Goal: Transaction & Acquisition: Obtain resource

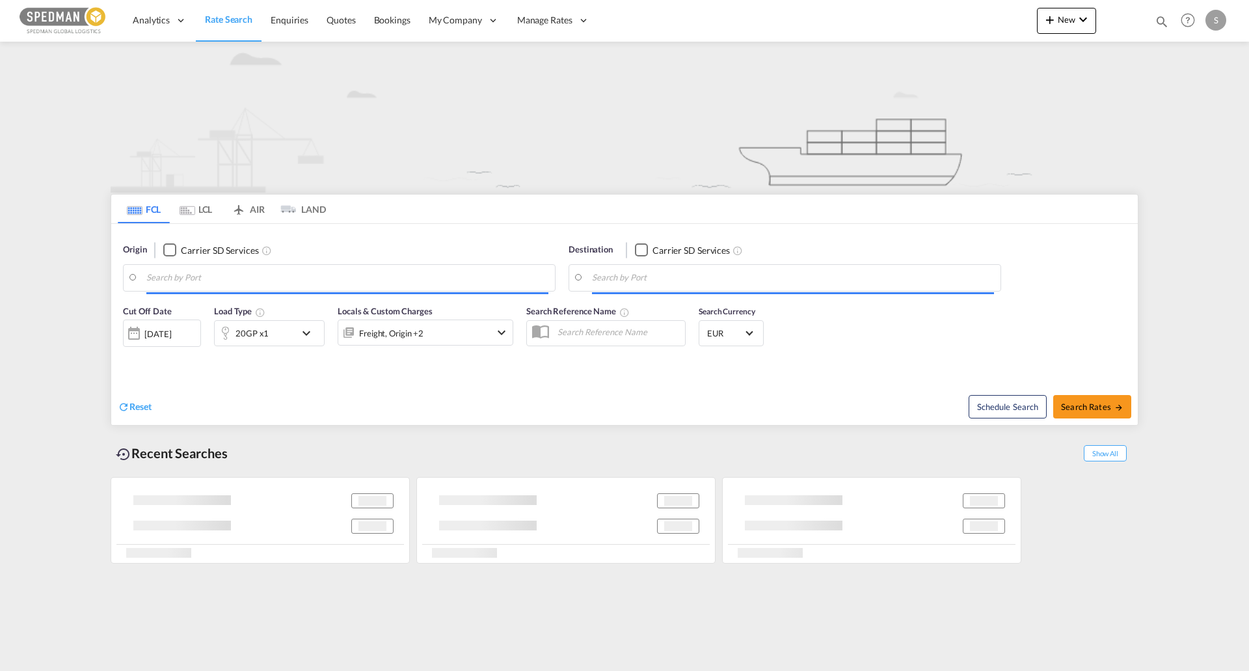
type input "[GEOGRAPHIC_DATA], [GEOGRAPHIC_DATA]"
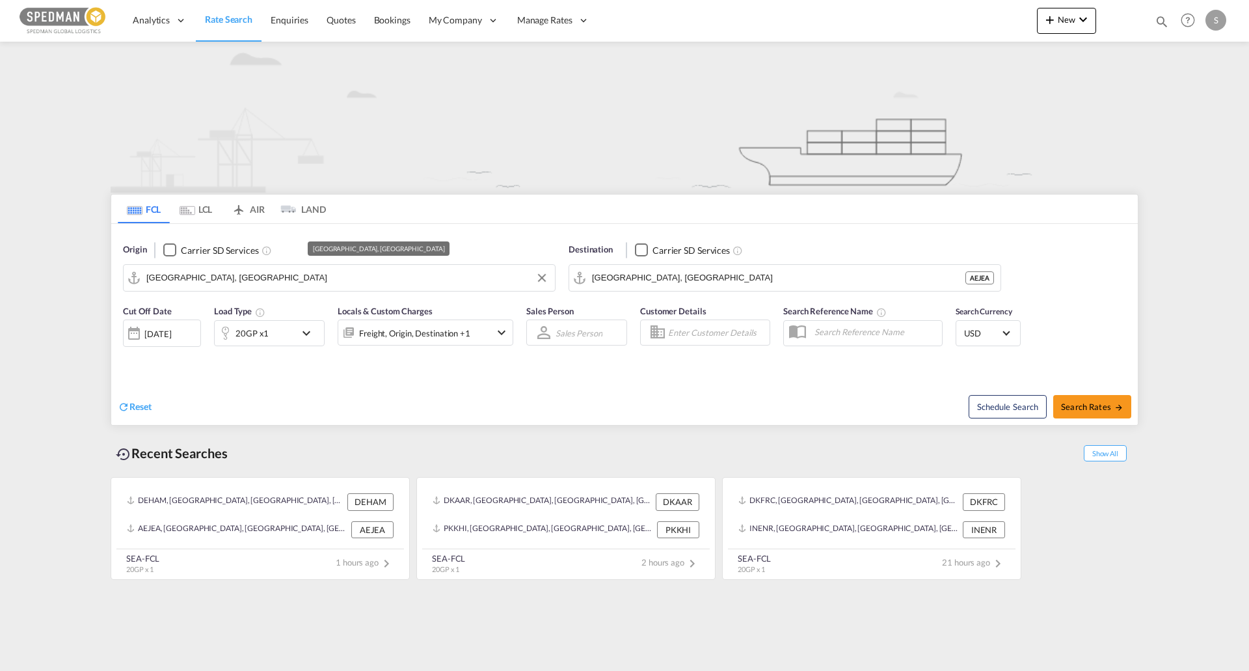
click at [277, 285] on input "[GEOGRAPHIC_DATA], [GEOGRAPHIC_DATA]" at bounding box center [347, 278] width 402 height 20
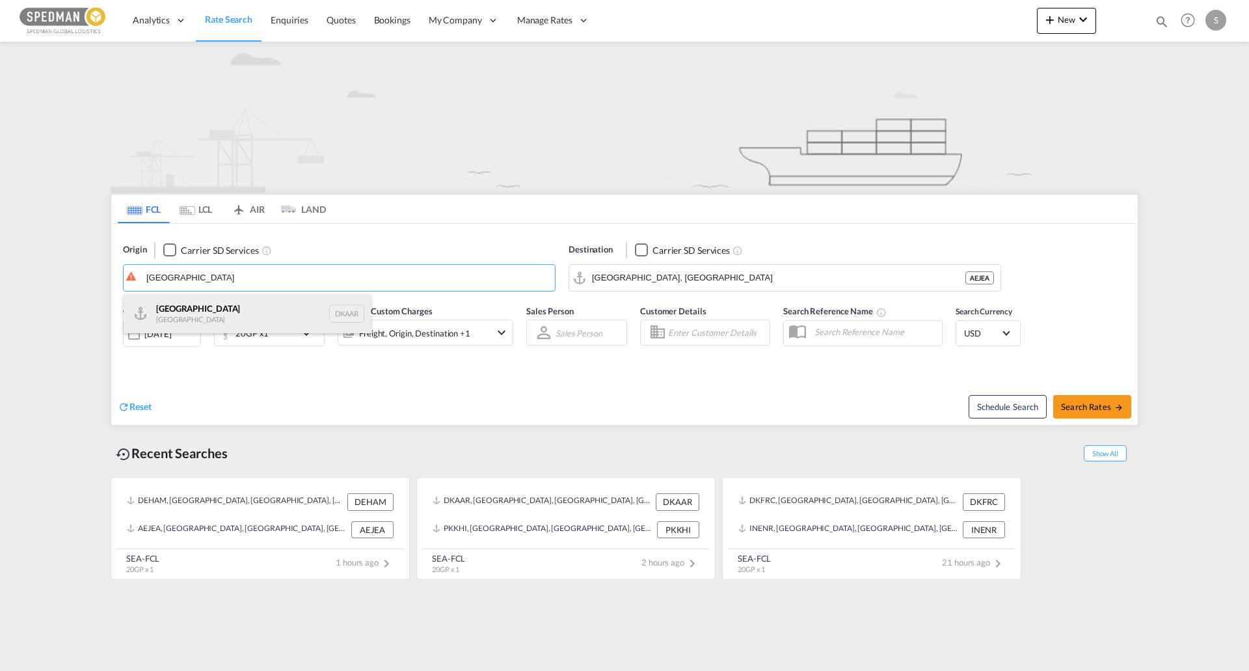
click at [234, 310] on div "Aarhus [GEOGRAPHIC_DATA] DKAAR" at bounding box center [247, 313] width 247 height 39
type input "[GEOGRAPHIC_DATA], [GEOGRAPHIC_DATA]"
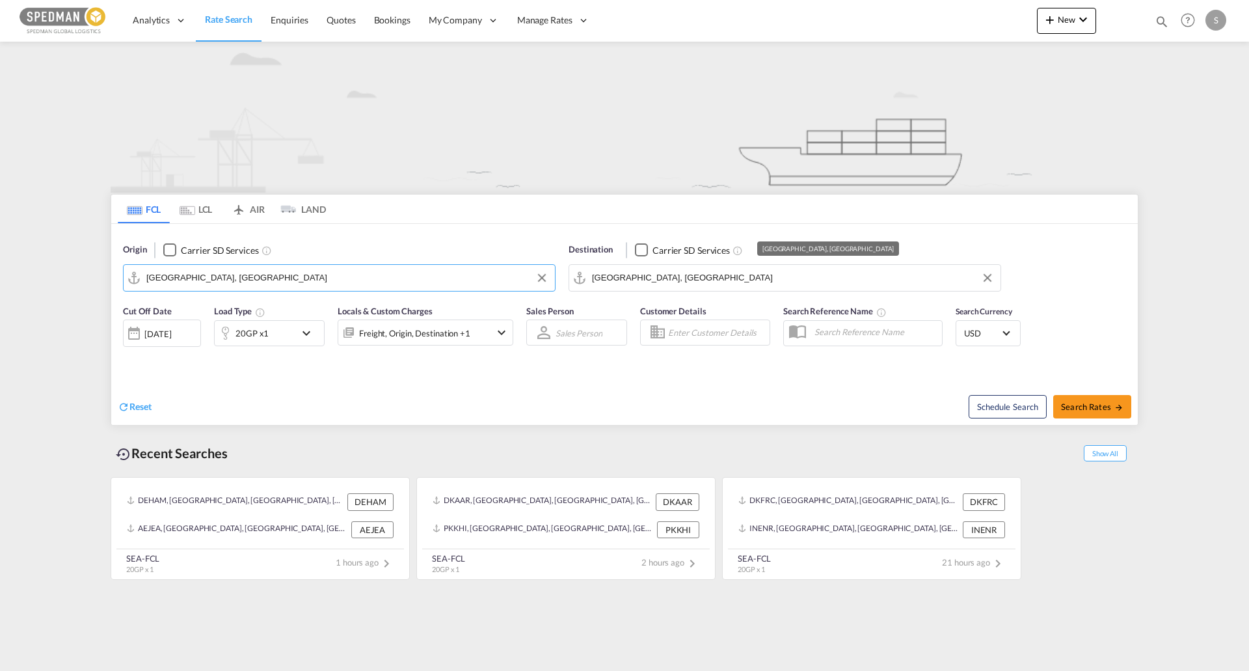
click at [728, 271] on input "[GEOGRAPHIC_DATA], [GEOGRAPHIC_DATA]" at bounding box center [793, 278] width 402 height 20
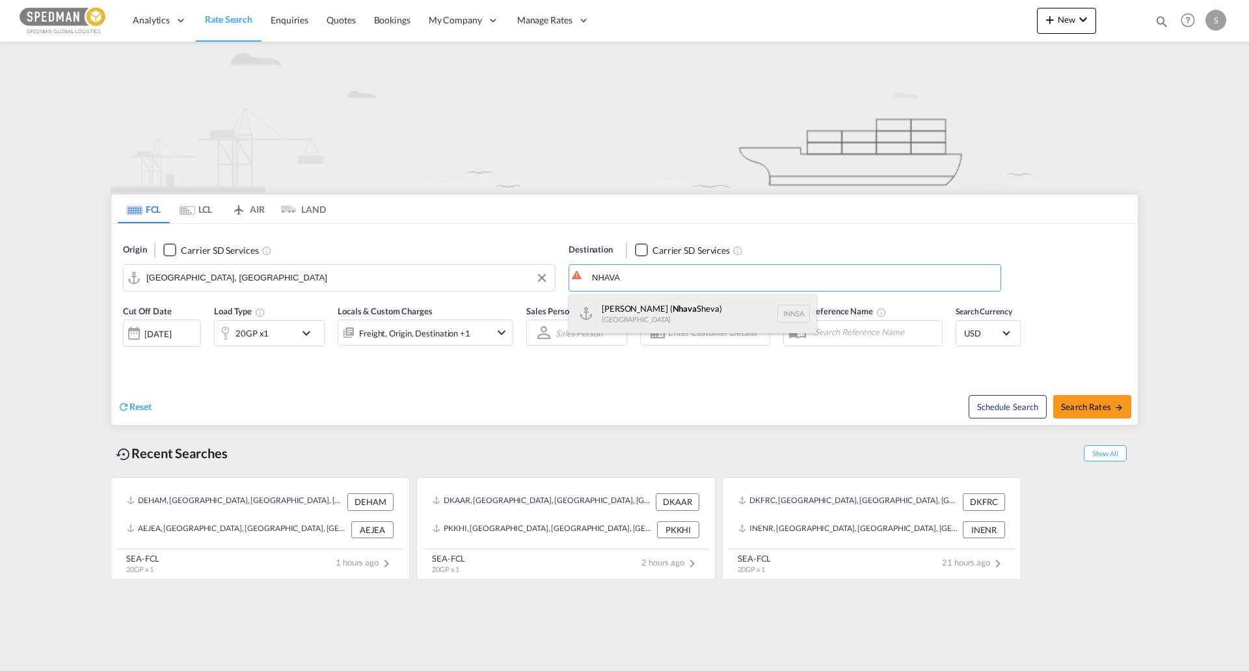
click at [691, 301] on div "[PERSON_NAME] ( [GEOGRAPHIC_DATA]) [GEOGRAPHIC_DATA] [GEOGRAPHIC_DATA]" at bounding box center [692, 313] width 247 height 39
type input "[PERSON_NAME] ([PERSON_NAME]), [GEOGRAPHIC_DATA]"
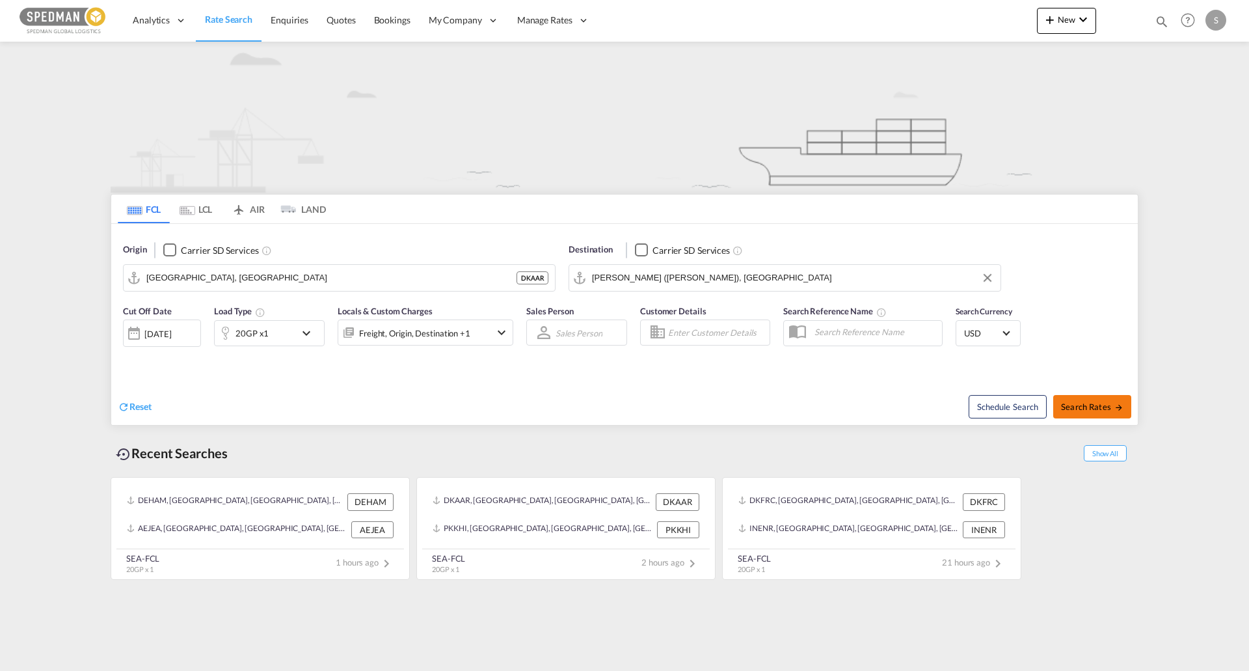
click at [1078, 400] on button "Search Rates" at bounding box center [1093, 406] width 78 height 23
type input "DKAAR to INNSA / [DATE]"
